Goal: Information Seeking & Learning: Find specific fact

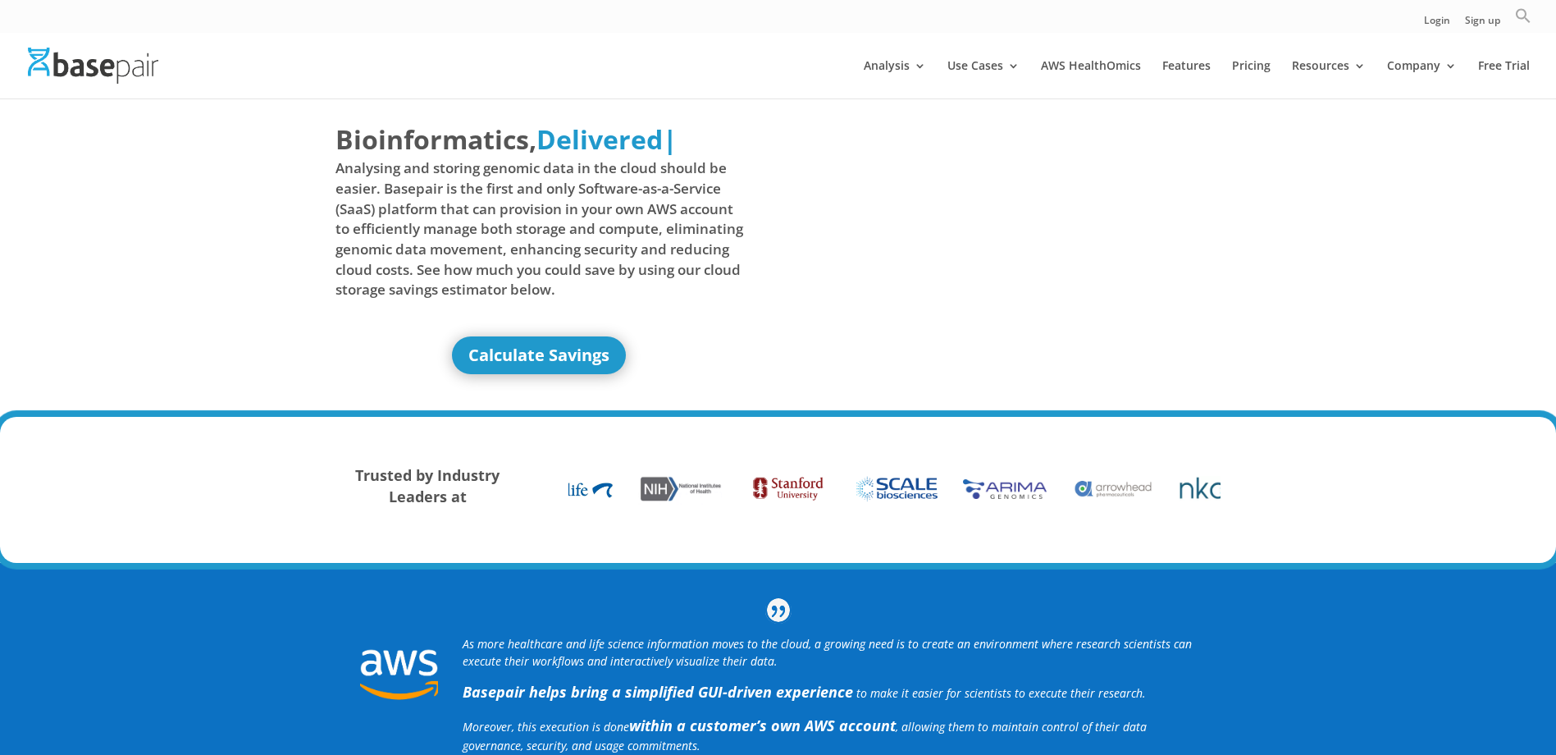
click at [1518, 16] on icon "Search" at bounding box center [1523, 16] width 14 height 14
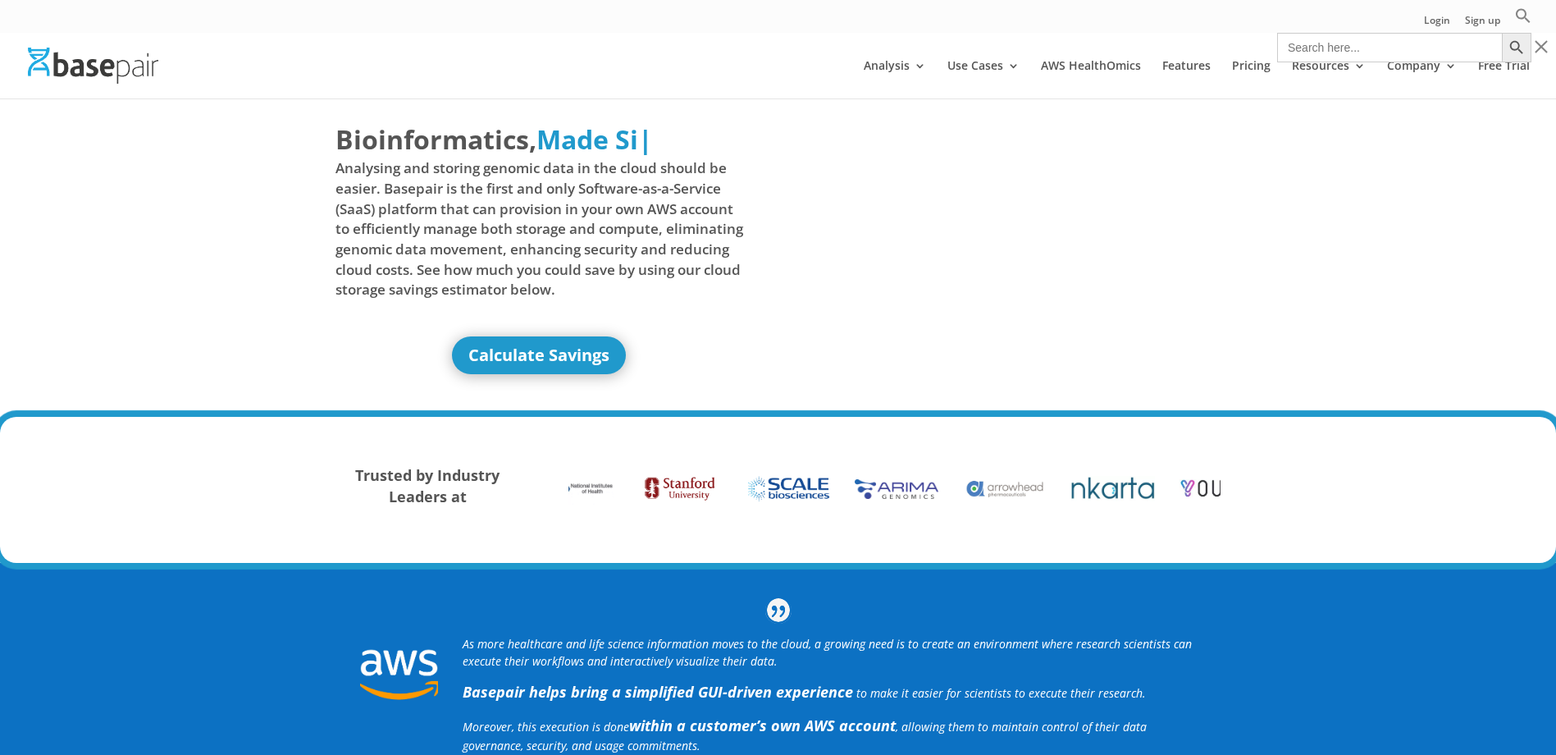
paste input "CDS0271-up5g-xl3p-M"
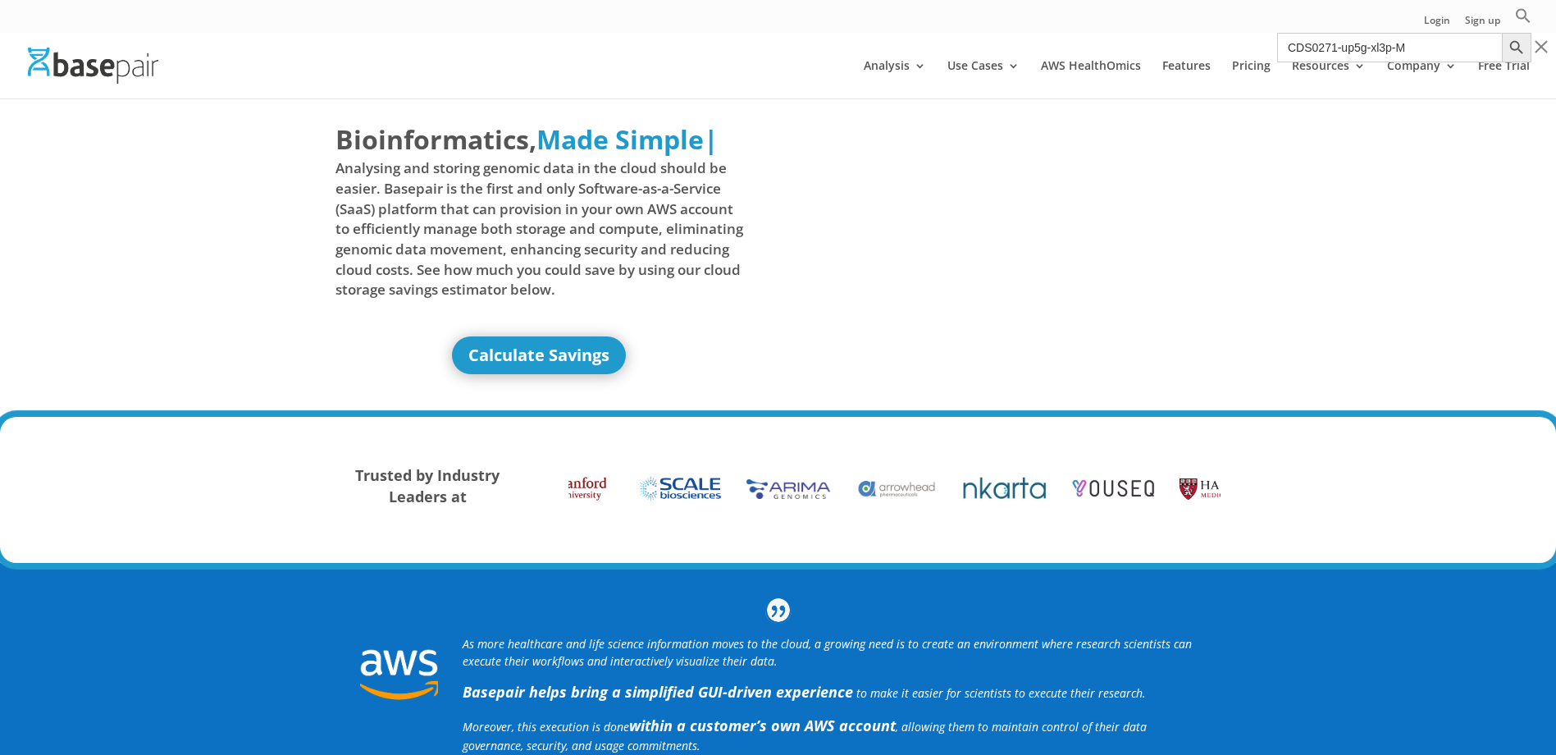
type input "CDS0271-up5g-xl3p-M"
click at [1502, 33] on button "Search Button" at bounding box center [1517, 48] width 30 height 30
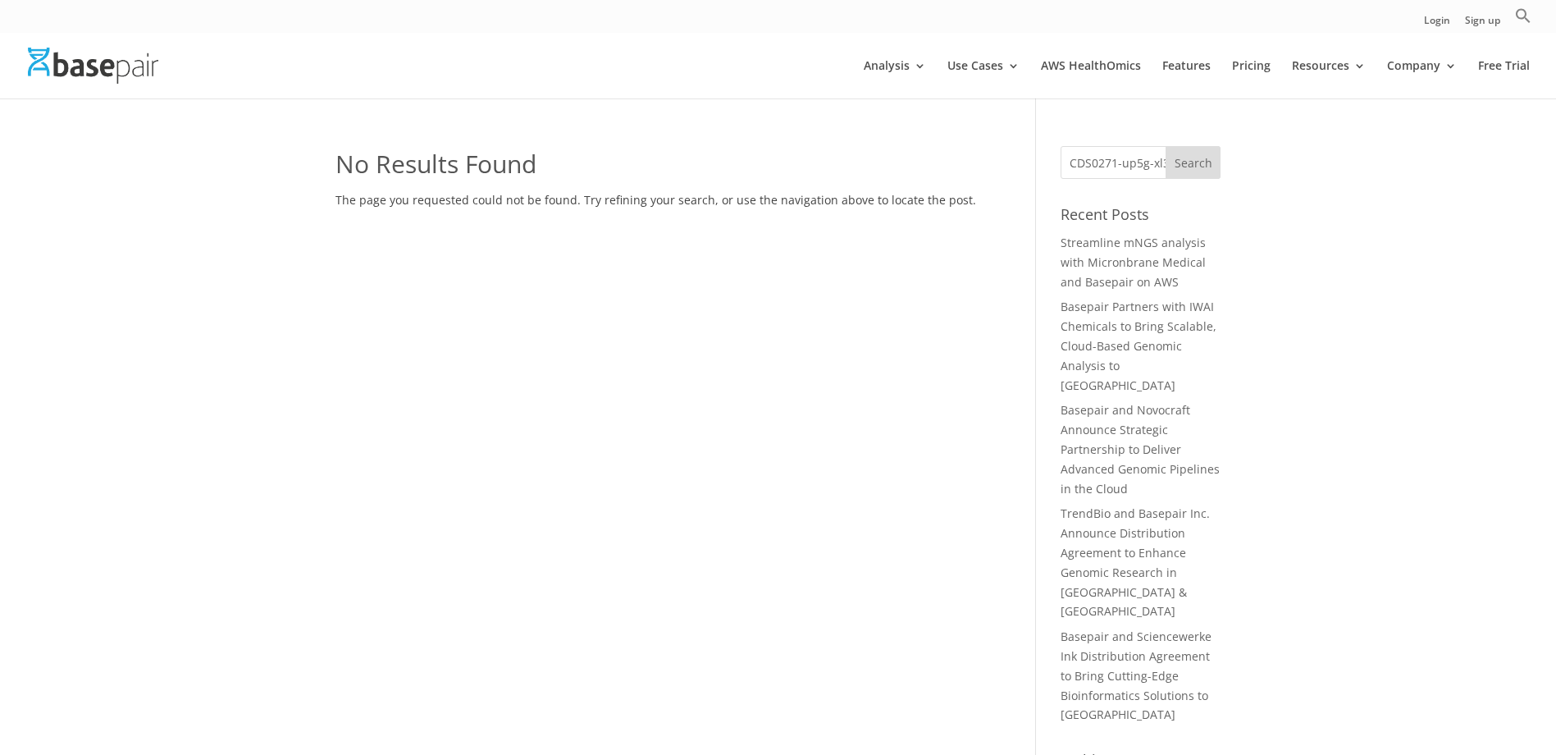
click at [1122, 163] on input "CDS0271-up5g-xl3p-M" at bounding box center [1141, 162] width 160 height 33
click at [1135, 166] on input "CDS0271-up5g-xl3p-M" at bounding box center [1141, 162] width 160 height 33
click at [1155, 166] on input "CDS0271-UP5G-XL3p-M" at bounding box center [1141, 162] width 160 height 33
click at [1161, 166] on input "CDS0271-UP5G-XL3p-M" at bounding box center [1141, 162] width 160 height 33
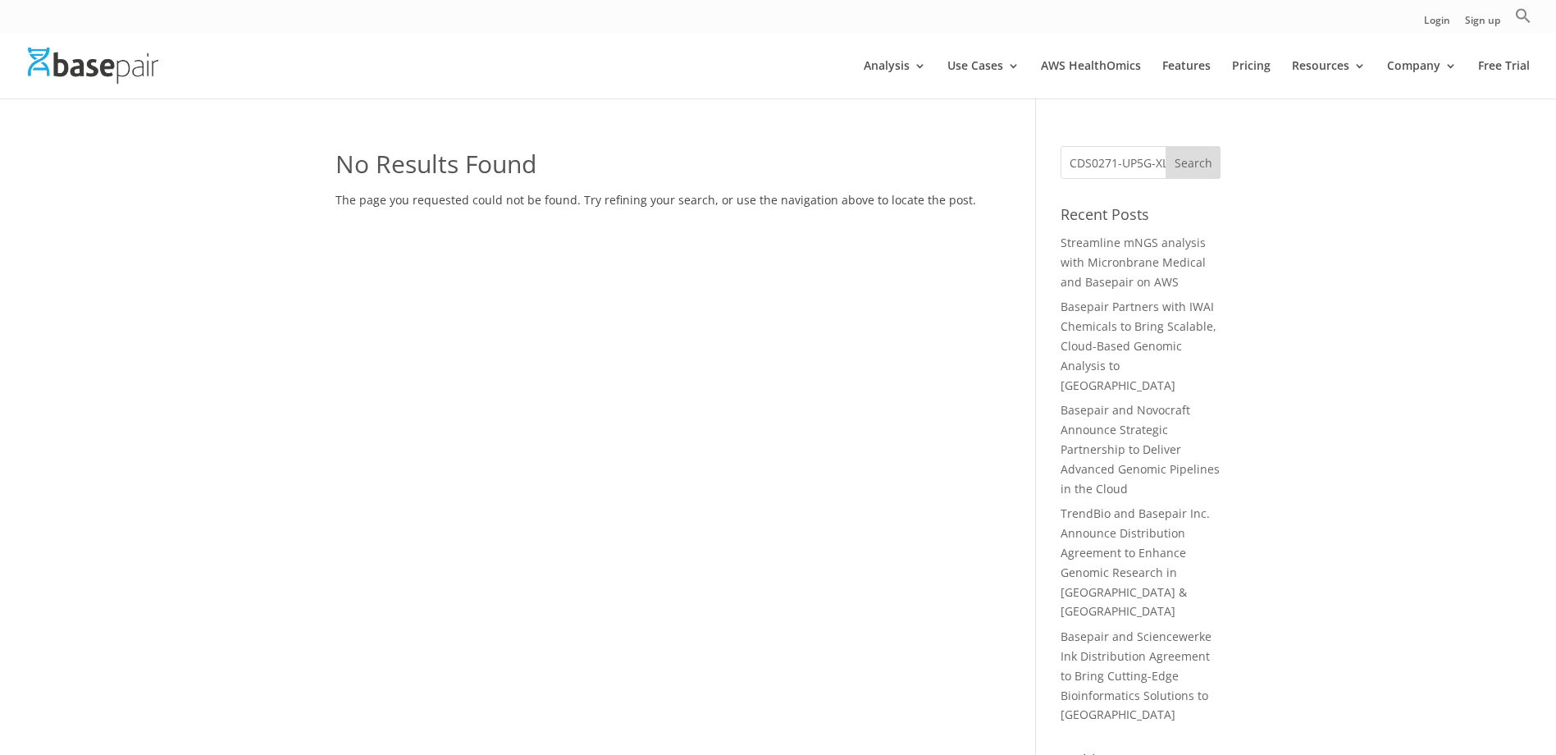
click at [1160, 167] on input "CDS0271-UP5G-XL3p-M" at bounding box center [1141, 162] width 160 height 33
click at [1157, 168] on input "CDS0271-UP5G-XL3p-M" at bounding box center [1141, 162] width 160 height 33
click at [1157, 167] on input "CDS0271-UP5G-XL3p-M" at bounding box center [1141, 162] width 160 height 33
type input "CDS0271-UP5G-XL3p-M"
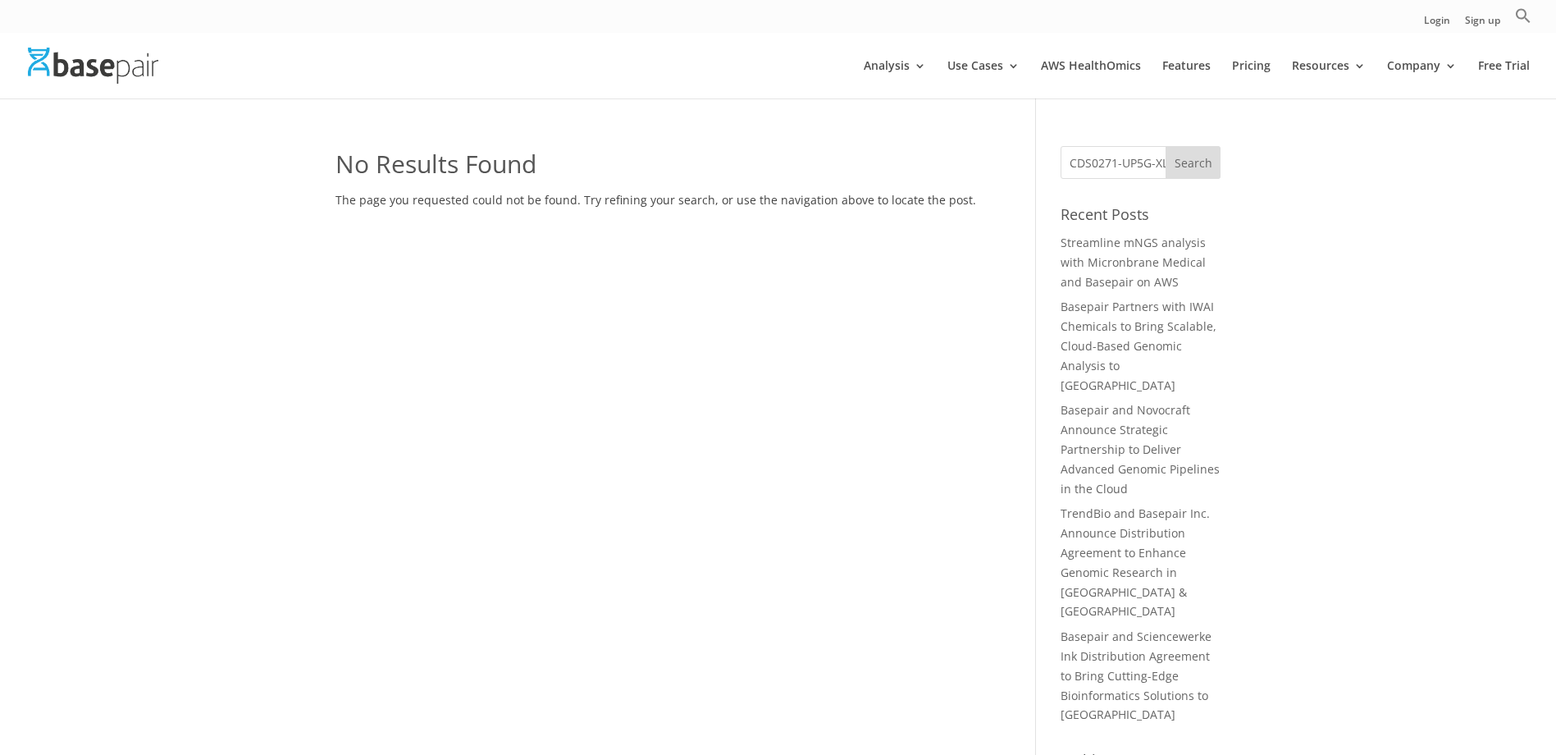
click at [1187, 159] on input "Search" at bounding box center [1194, 162] width 56 height 33
drag, startPoint x: 1117, startPoint y: 162, endPoint x: 1223, endPoint y: 174, distance: 106.5
type input "CDS0271"
click at [1166, 146] on input "Search" at bounding box center [1194, 162] width 56 height 33
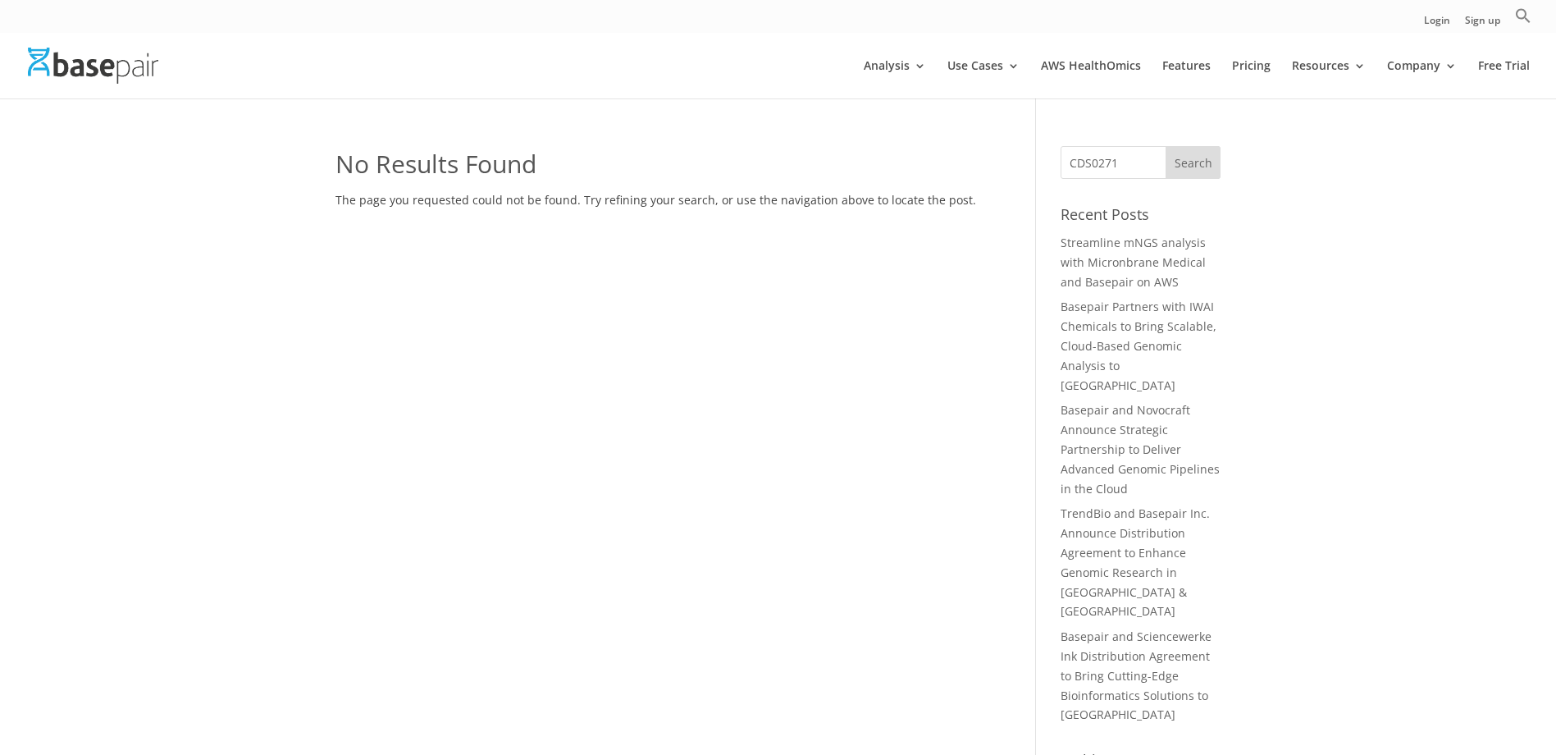
click at [1185, 158] on input "Search" at bounding box center [1194, 162] width 56 height 33
click at [1096, 157] on input "CDS0271" at bounding box center [1141, 162] width 160 height 33
type input "CDSO271"
click at [1192, 162] on input "Search" at bounding box center [1194, 162] width 56 height 33
drag, startPoint x: 1137, startPoint y: 170, endPoint x: 998, endPoint y: 167, distance: 139.5
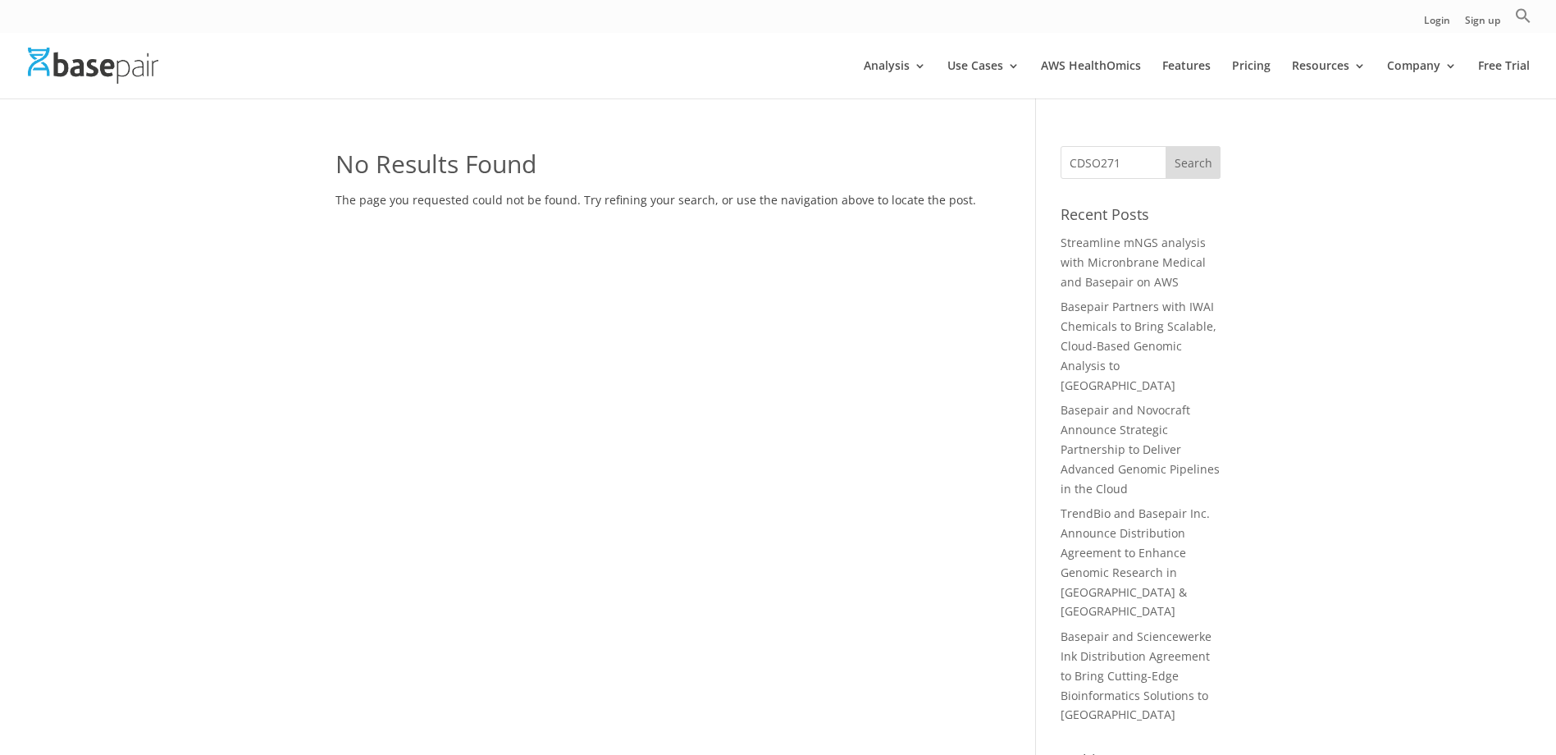
type input "Tx"
click at [1166, 146] on input "Search" at bounding box center [1194, 162] width 56 height 33
